Goal: Information Seeking & Learning: Learn about a topic

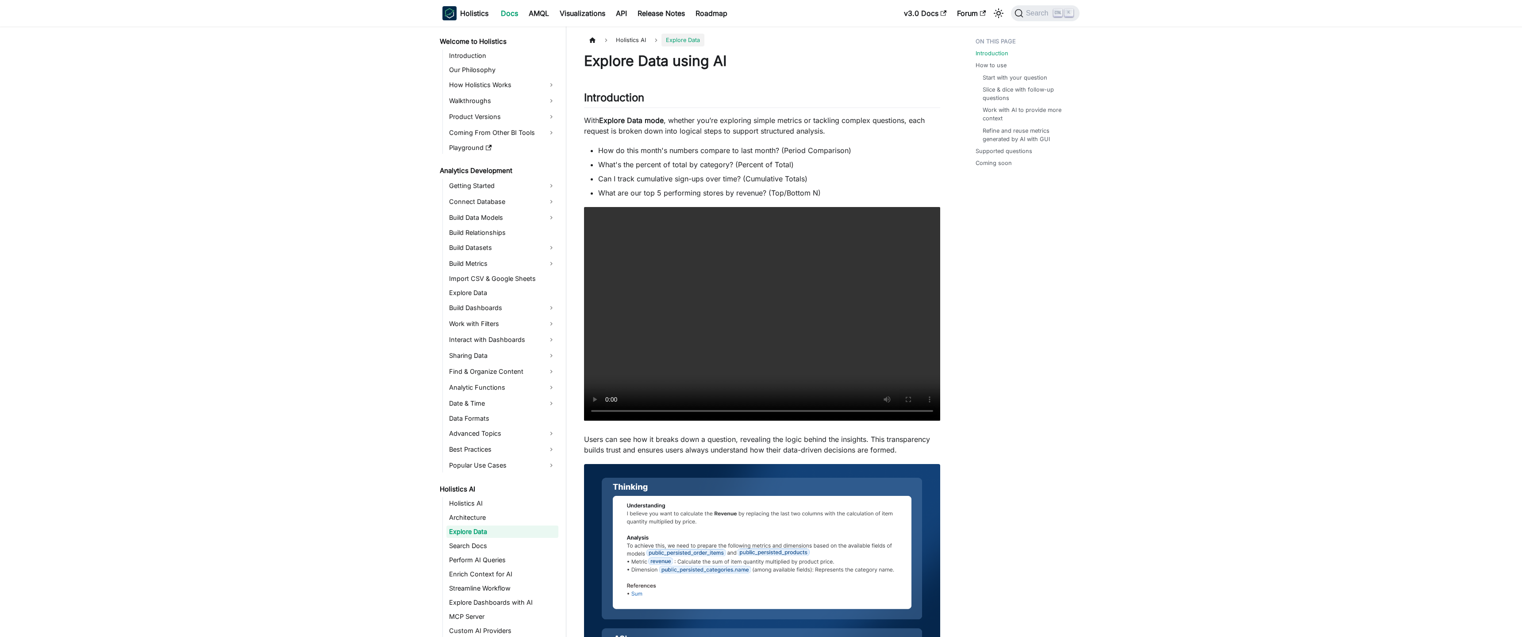
scroll to position [23, 0]
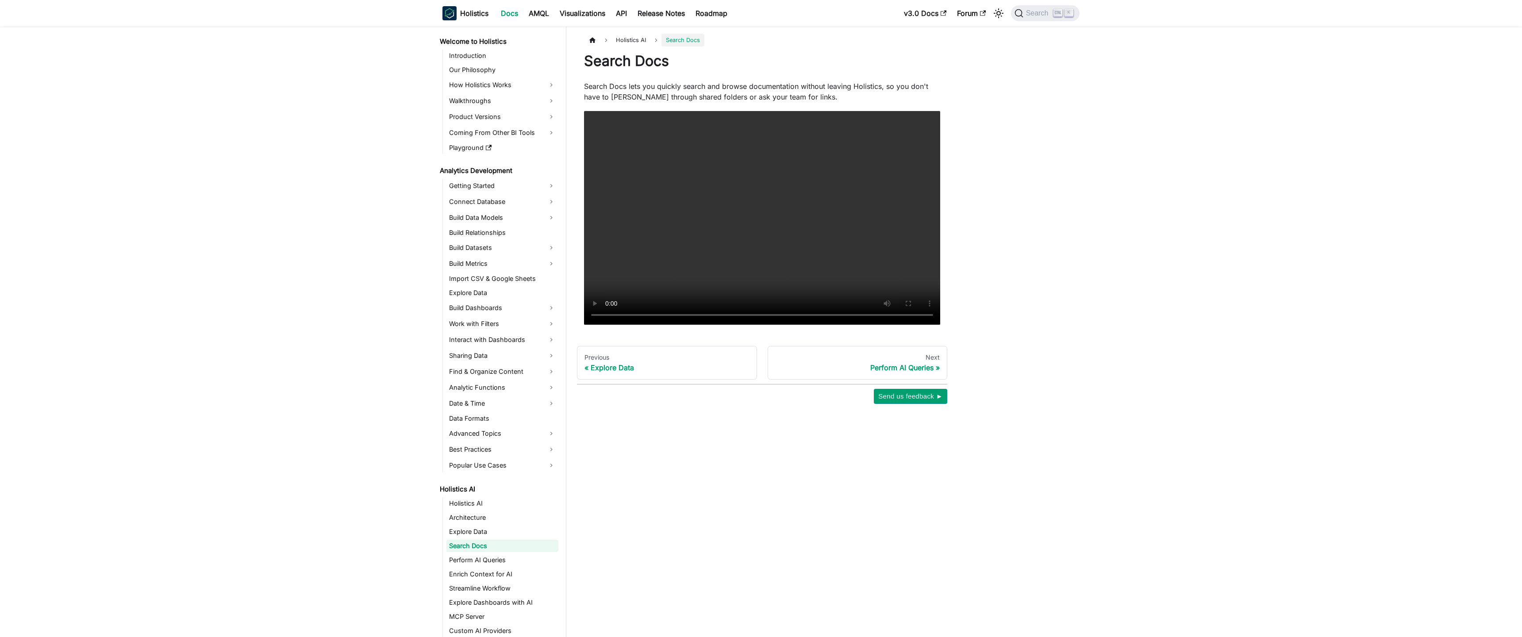
scroll to position [37, 0]
